Goal: Book appointment/travel/reservation

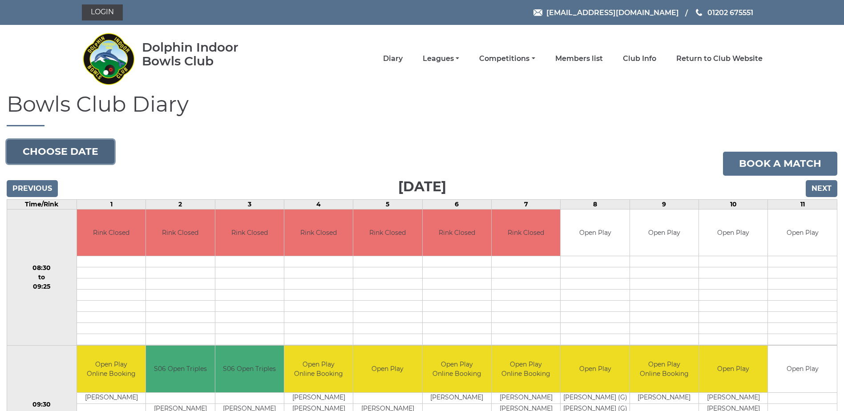
click at [57, 152] on button "Choose date" at bounding box center [61, 152] width 108 height 24
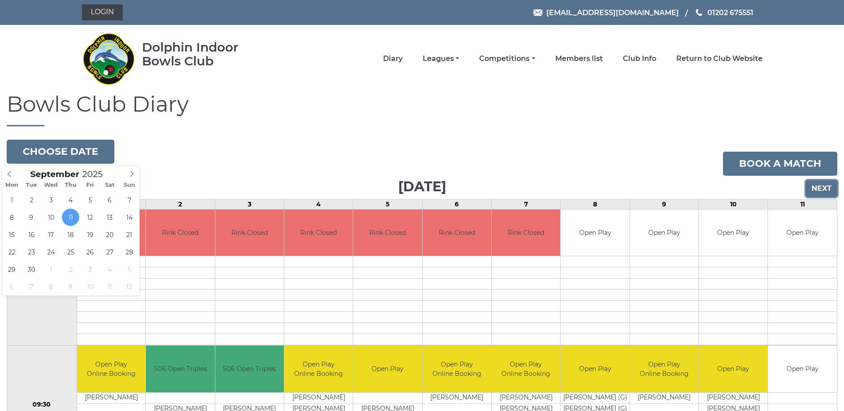
click at [824, 184] on input "Next" at bounding box center [822, 188] width 32 height 17
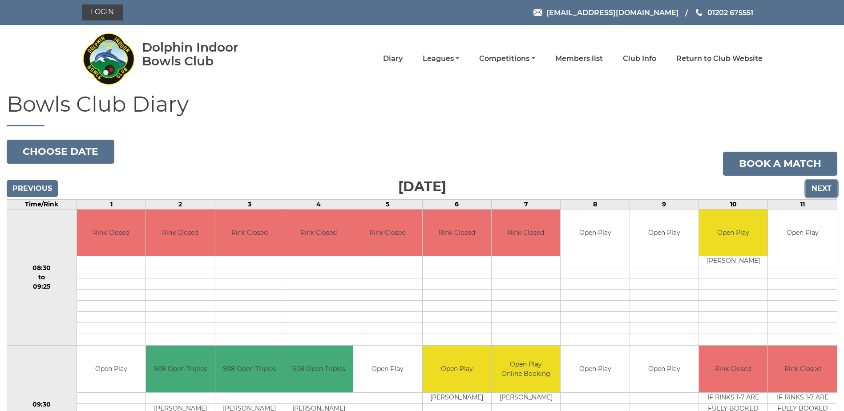
click at [825, 189] on input "Next" at bounding box center [822, 188] width 32 height 17
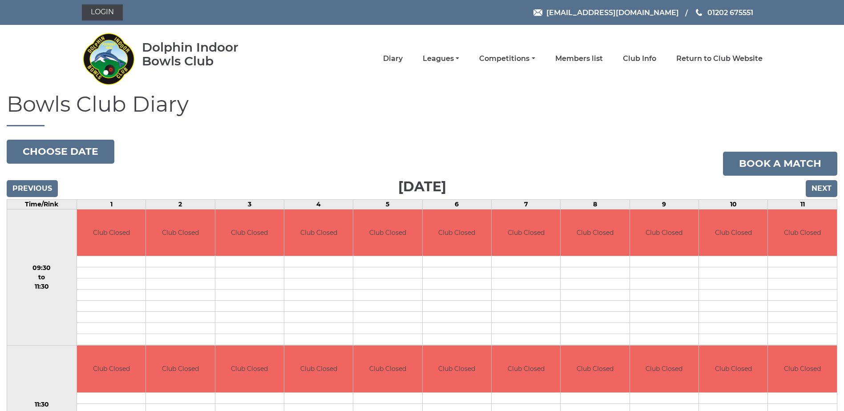
scroll to position [96, 0]
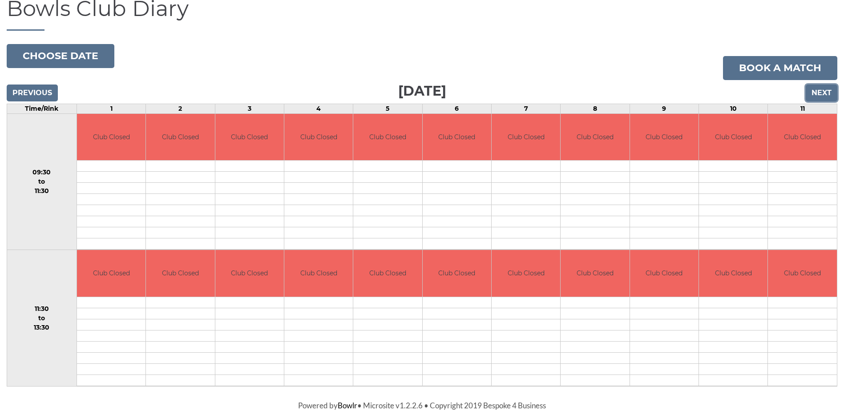
click at [818, 90] on input "Next" at bounding box center [822, 93] width 32 height 17
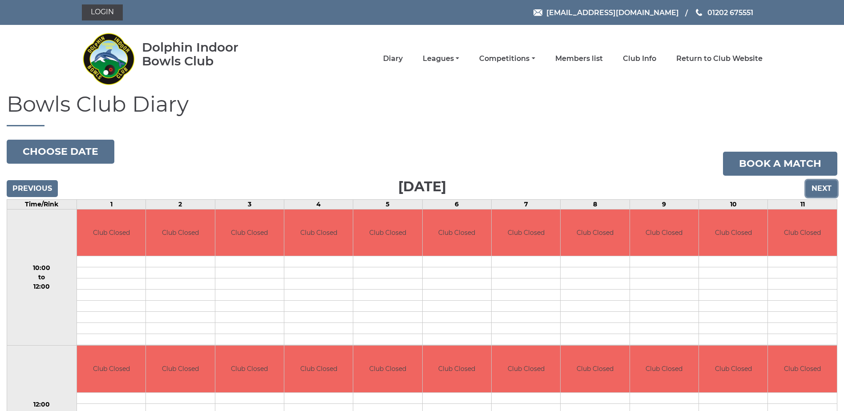
click at [826, 185] on input "Next" at bounding box center [822, 188] width 32 height 17
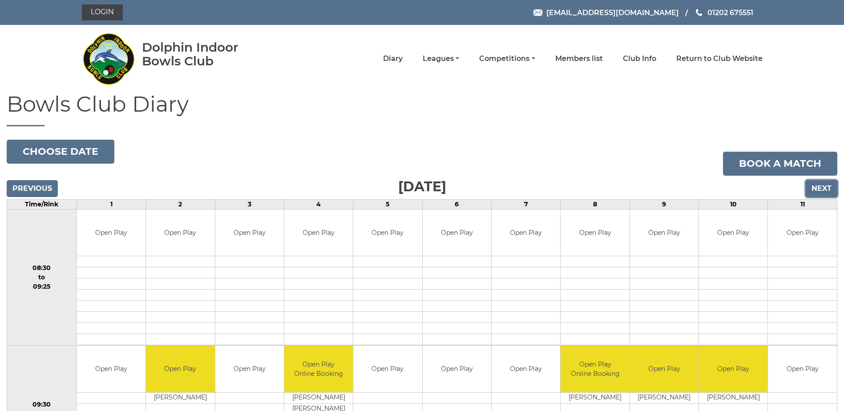
click at [822, 188] on input "Next" at bounding box center [822, 188] width 32 height 17
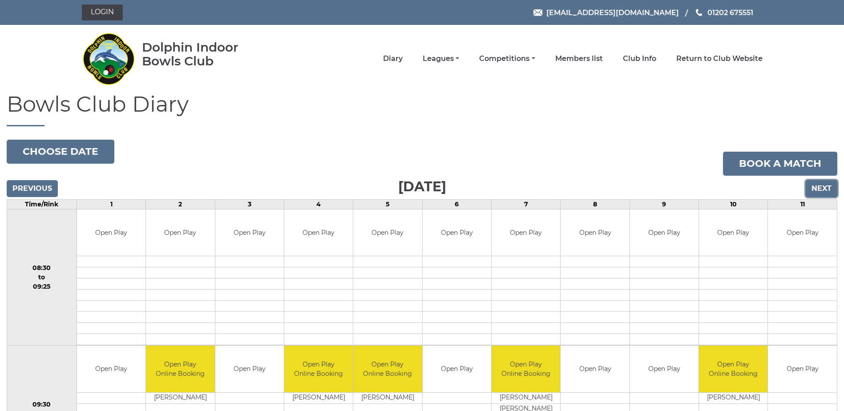
click at [814, 182] on input "Next" at bounding box center [822, 188] width 32 height 17
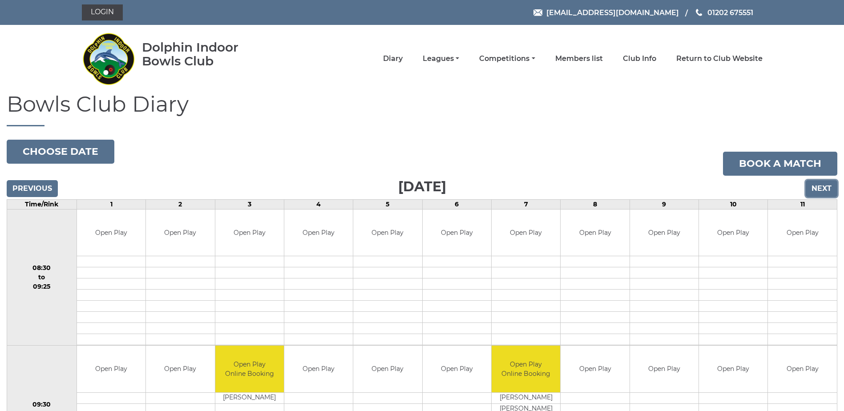
click at [815, 189] on input "Next" at bounding box center [822, 188] width 32 height 17
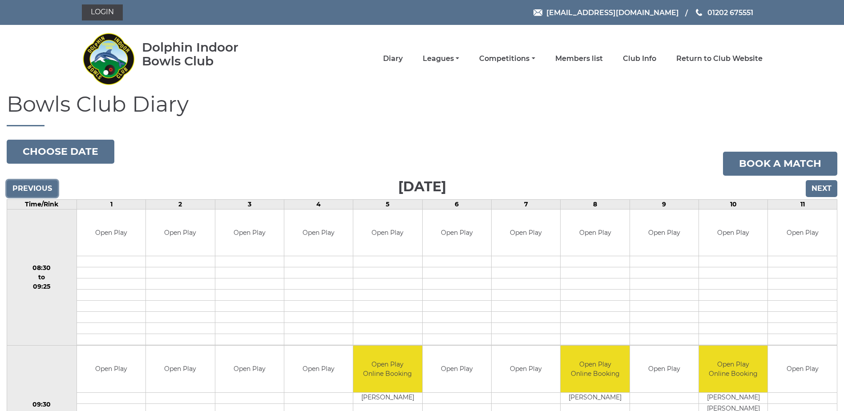
click at [18, 190] on input "Previous" at bounding box center [32, 188] width 51 height 17
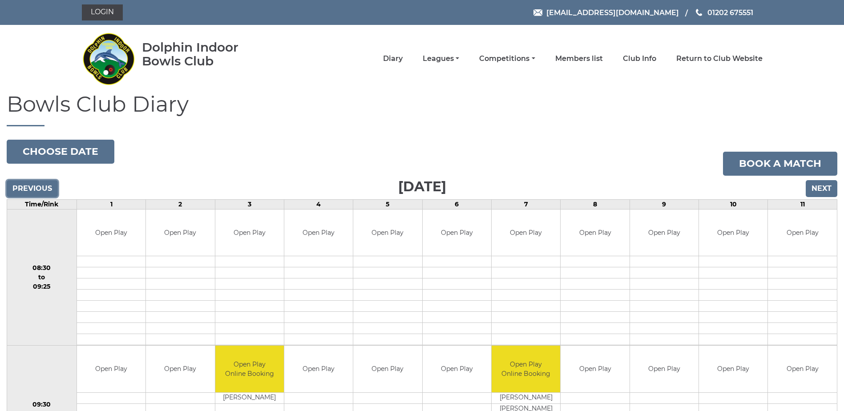
drag, startPoint x: 0, startPoint y: 0, endPoint x: 20, endPoint y: 189, distance: 190.2
click at [20, 190] on input "Previous" at bounding box center [32, 188] width 51 height 17
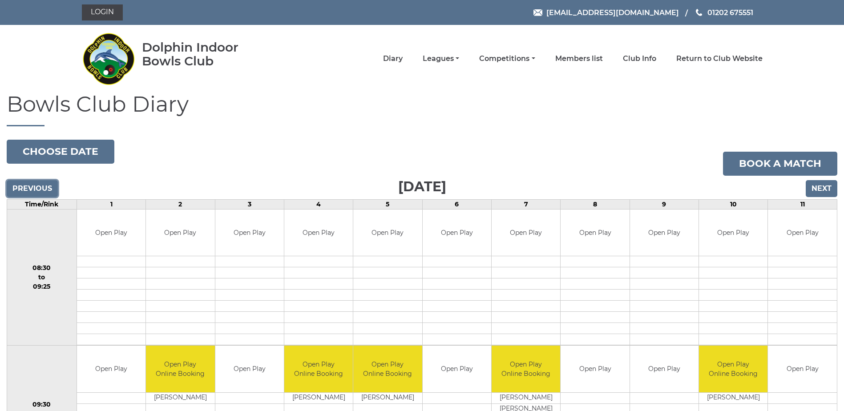
click at [36, 187] on input "Previous" at bounding box center [32, 188] width 51 height 17
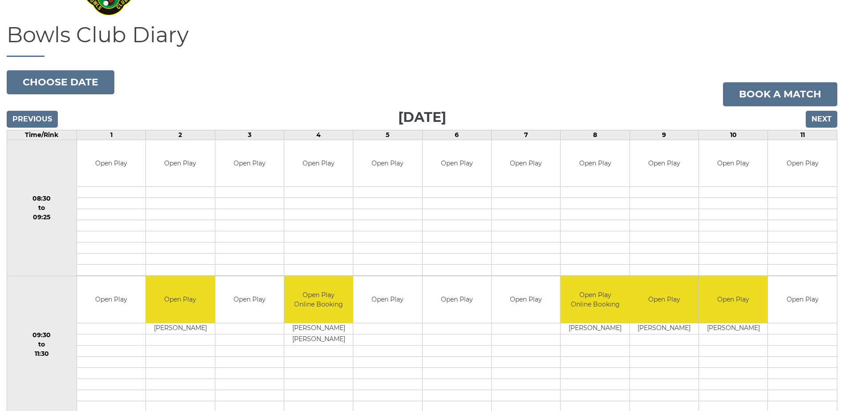
scroll to position [66, 0]
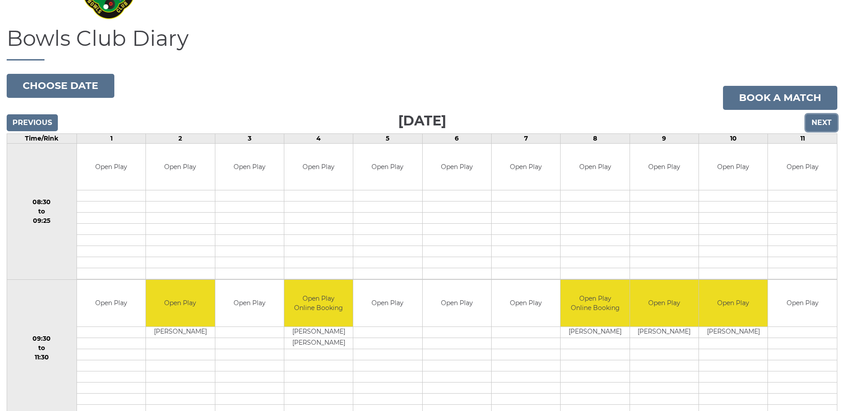
click at [822, 118] on input "Next" at bounding box center [822, 122] width 32 height 17
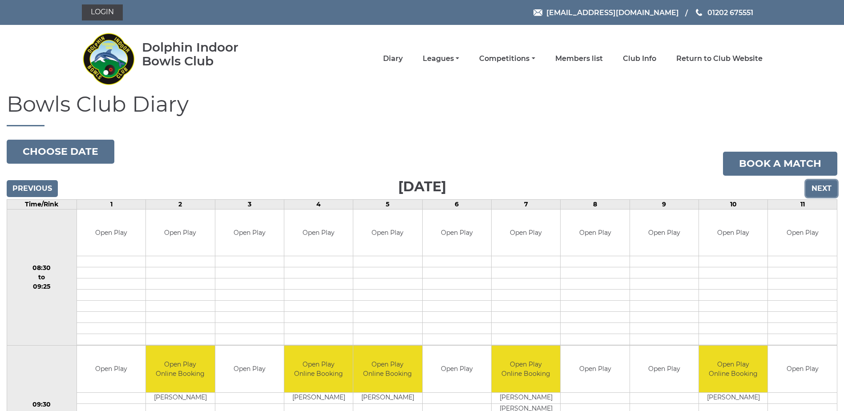
click at [813, 183] on input "Next" at bounding box center [822, 188] width 32 height 17
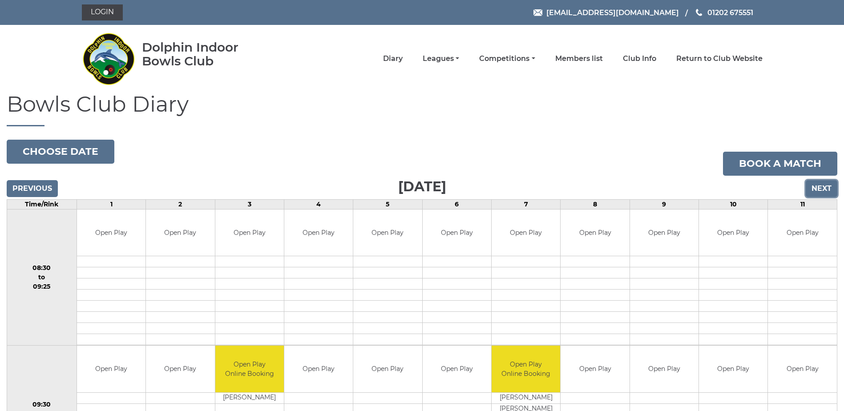
click at [813, 187] on input "Next" at bounding box center [822, 188] width 32 height 17
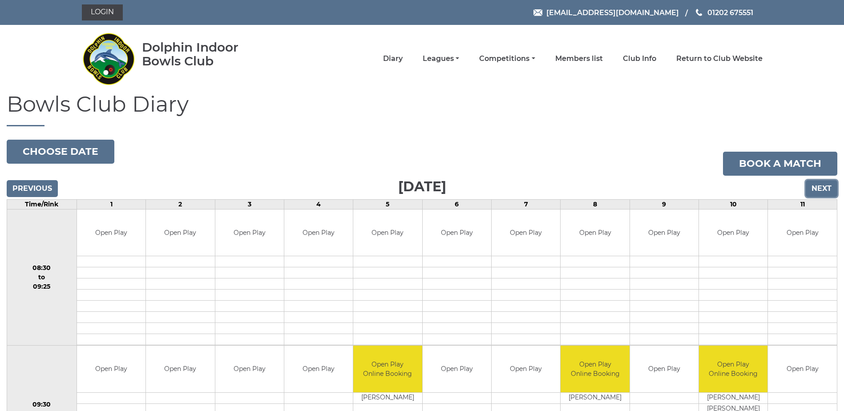
click at [822, 182] on input "Next" at bounding box center [822, 188] width 32 height 17
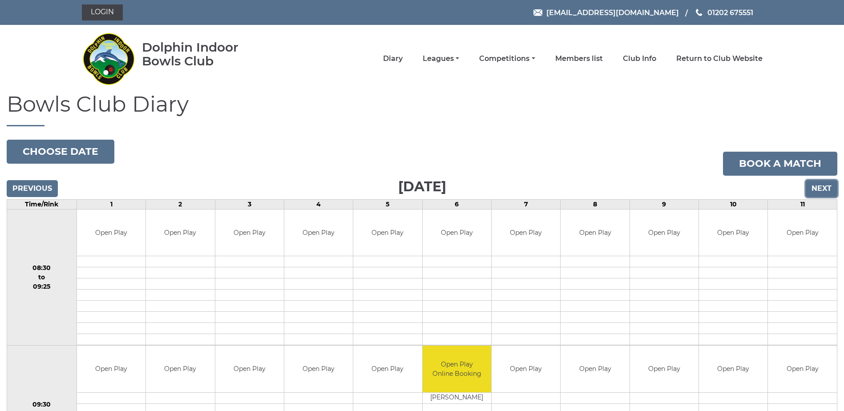
click at [834, 186] on input "Next" at bounding box center [822, 188] width 32 height 17
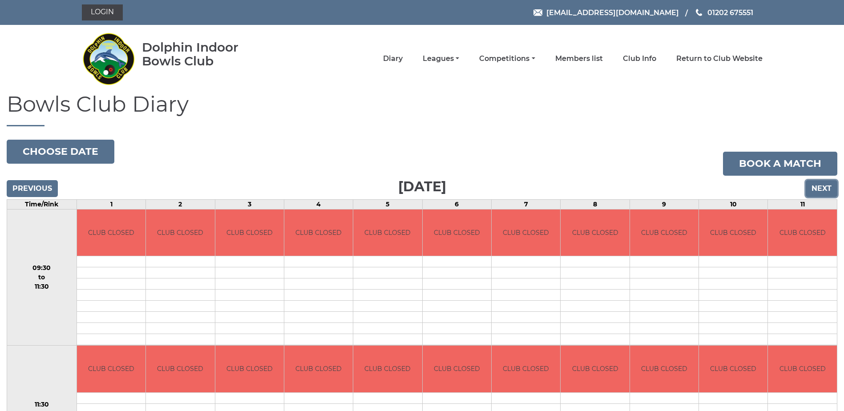
click at [820, 182] on input "Next" at bounding box center [822, 188] width 32 height 17
click at [821, 189] on input "Next" at bounding box center [822, 188] width 32 height 17
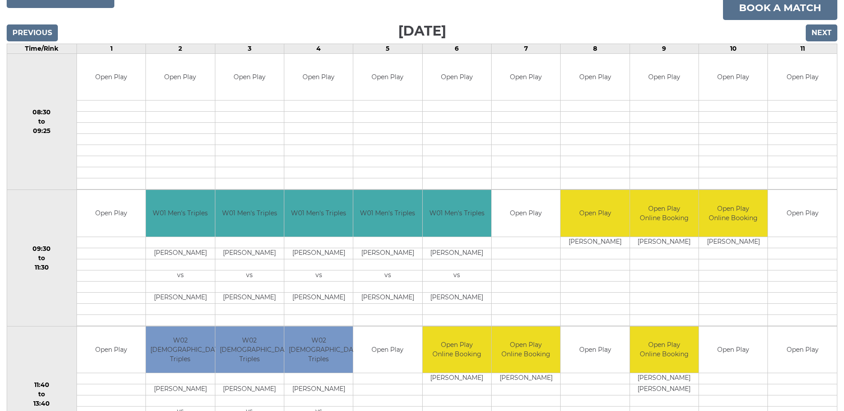
scroll to position [155, 0]
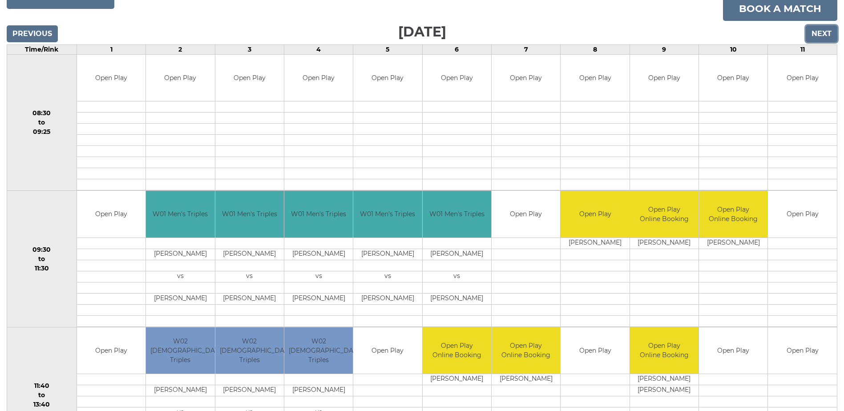
click at [818, 32] on input "Next" at bounding box center [822, 33] width 32 height 17
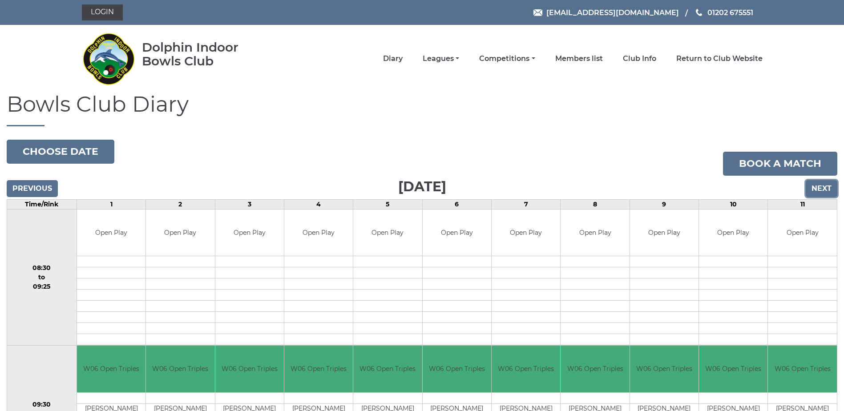
click at [809, 186] on input "Next" at bounding box center [822, 188] width 32 height 17
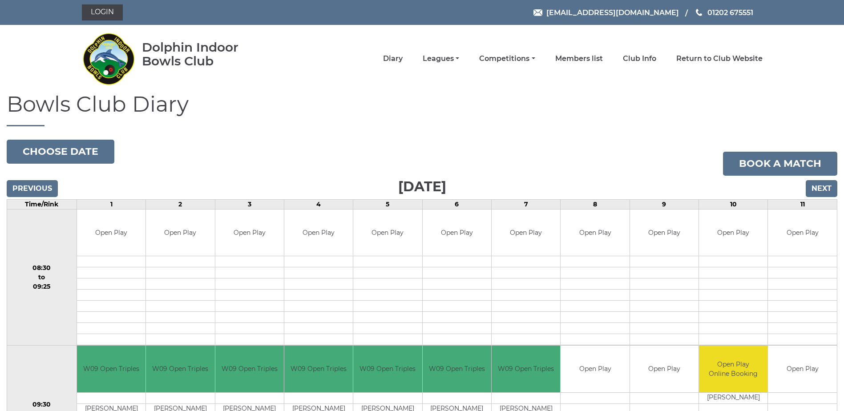
click at [806, 190] on h3 "Wednesday 24th September 2025" at bounding box center [422, 187] width 831 height 22
click at [810, 186] on input "Next" at bounding box center [822, 188] width 32 height 17
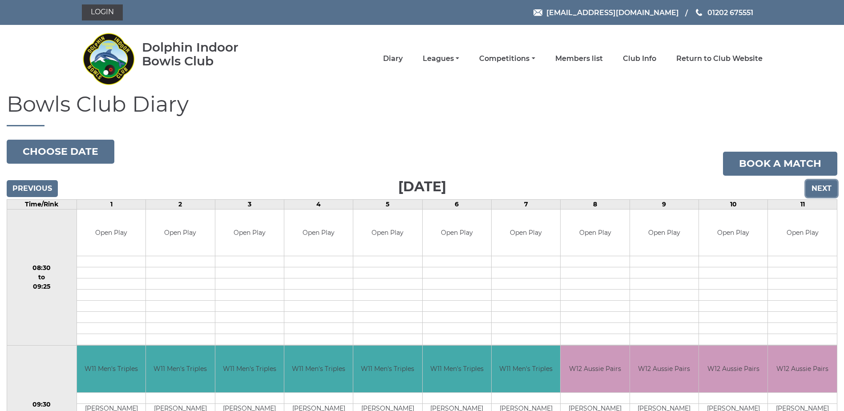
click at [823, 186] on input "Next" at bounding box center [822, 188] width 32 height 17
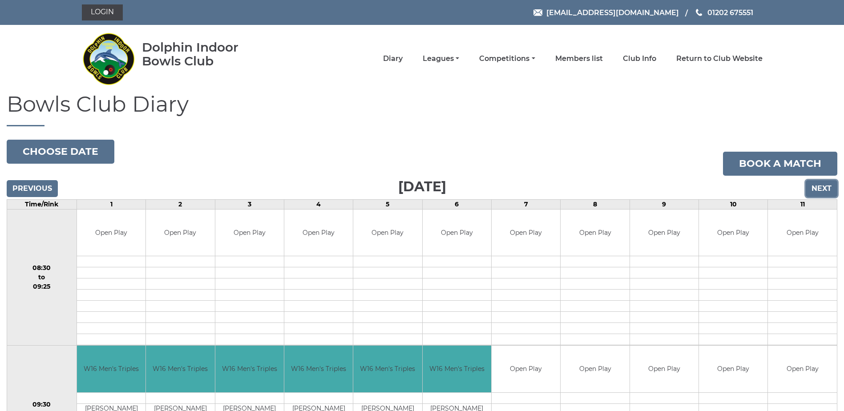
click at [829, 193] on input "Next" at bounding box center [822, 188] width 32 height 17
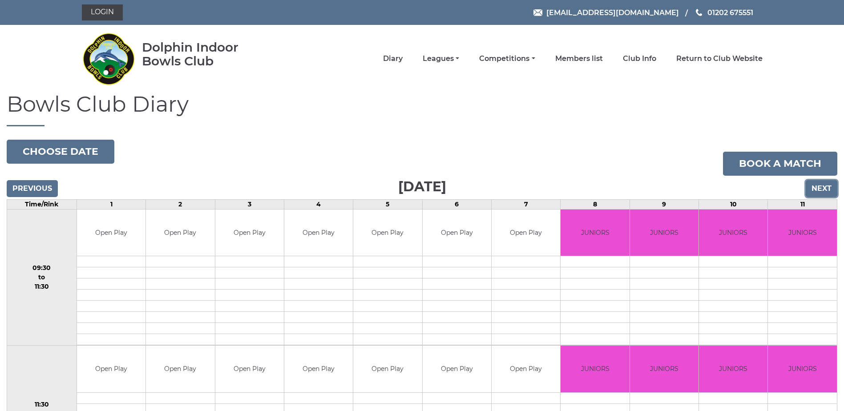
click at [814, 190] on input "Next" at bounding box center [822, 188] width 32 height 17
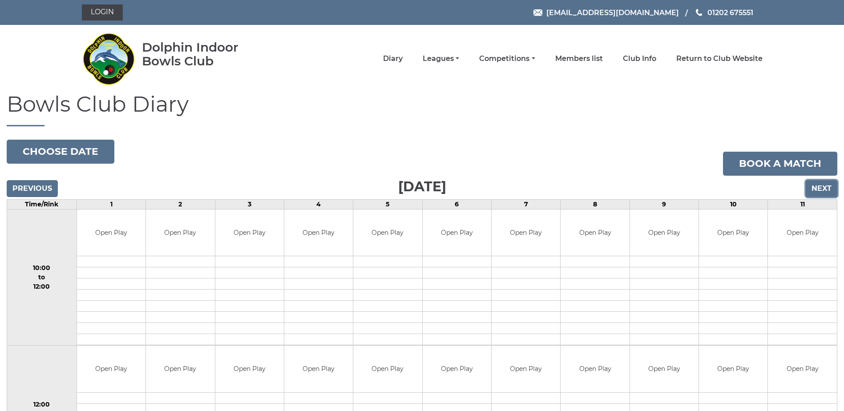
click at [830, 182] on input "Next" at bounding box center [822, 188] width 32 height 17
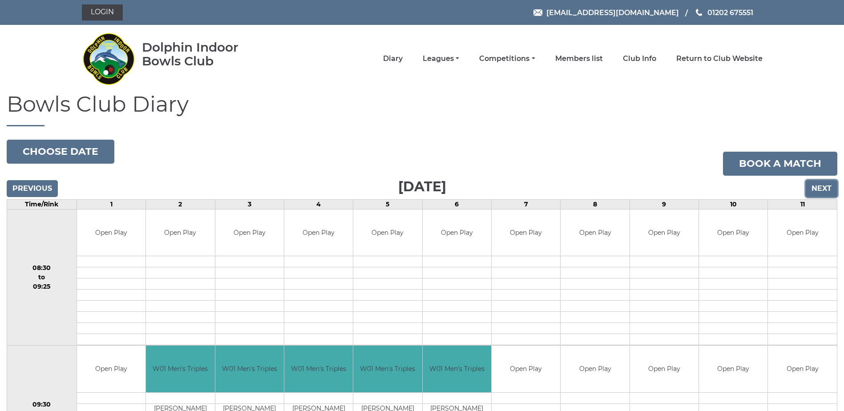
click at [829, 185] on input "Next" at bounding box center [822, 188] width 32 height 17
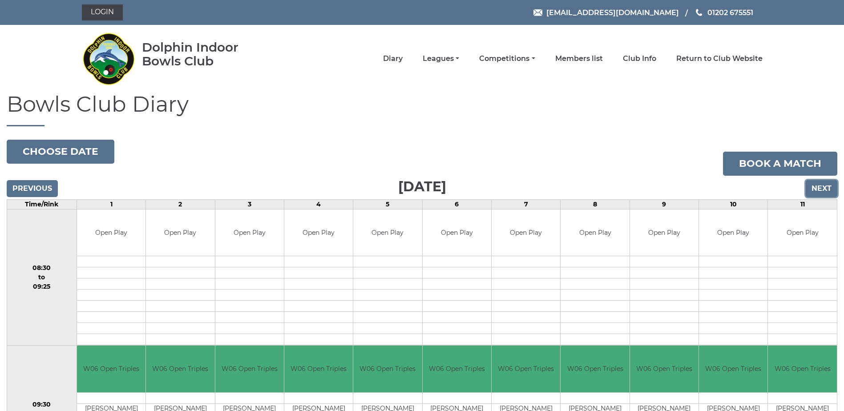
click at [829, 184] on input "Next" at bounding box center [822, 188] width 32 height 17
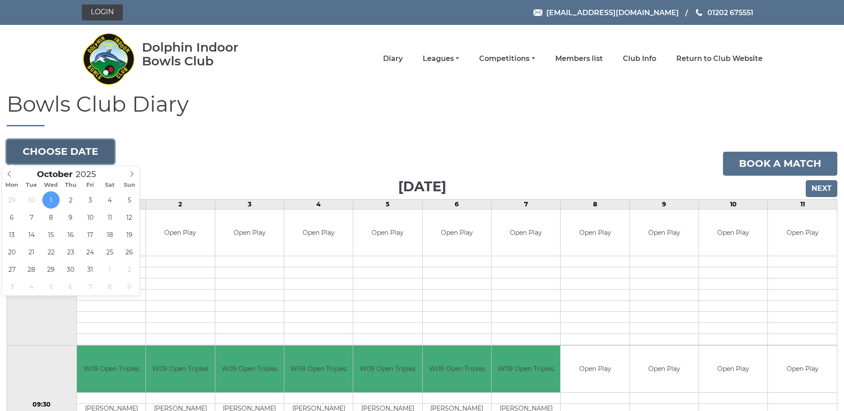
click at [79, 151] on button "Choose date" at bounding box center [61, 152] width 108 height 24
click at [9, 170] on span at bounding box center [9, 172] width 15 height 12
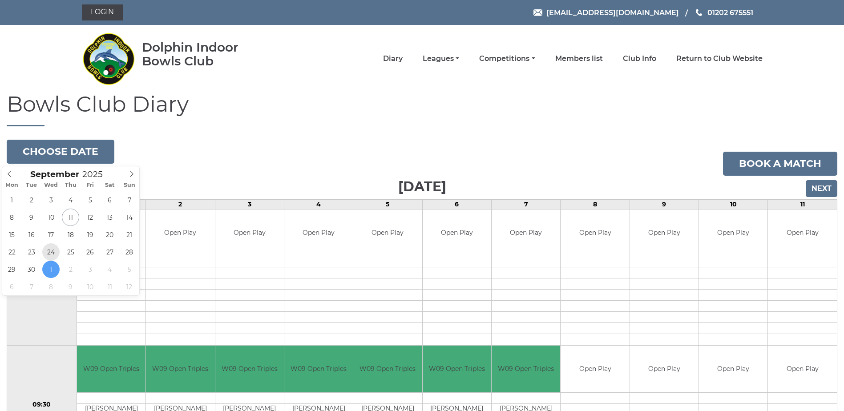
type input "[DATE]"
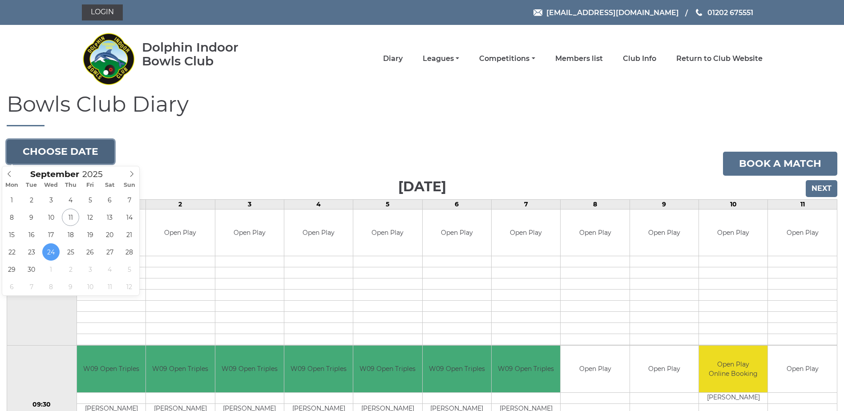
click at [65, 152] on button "Choose date" at bounding box center [61, 152] width 108 height 24
type input "[DATE]"
